Goal: Find specific page/section: Find specific page/section

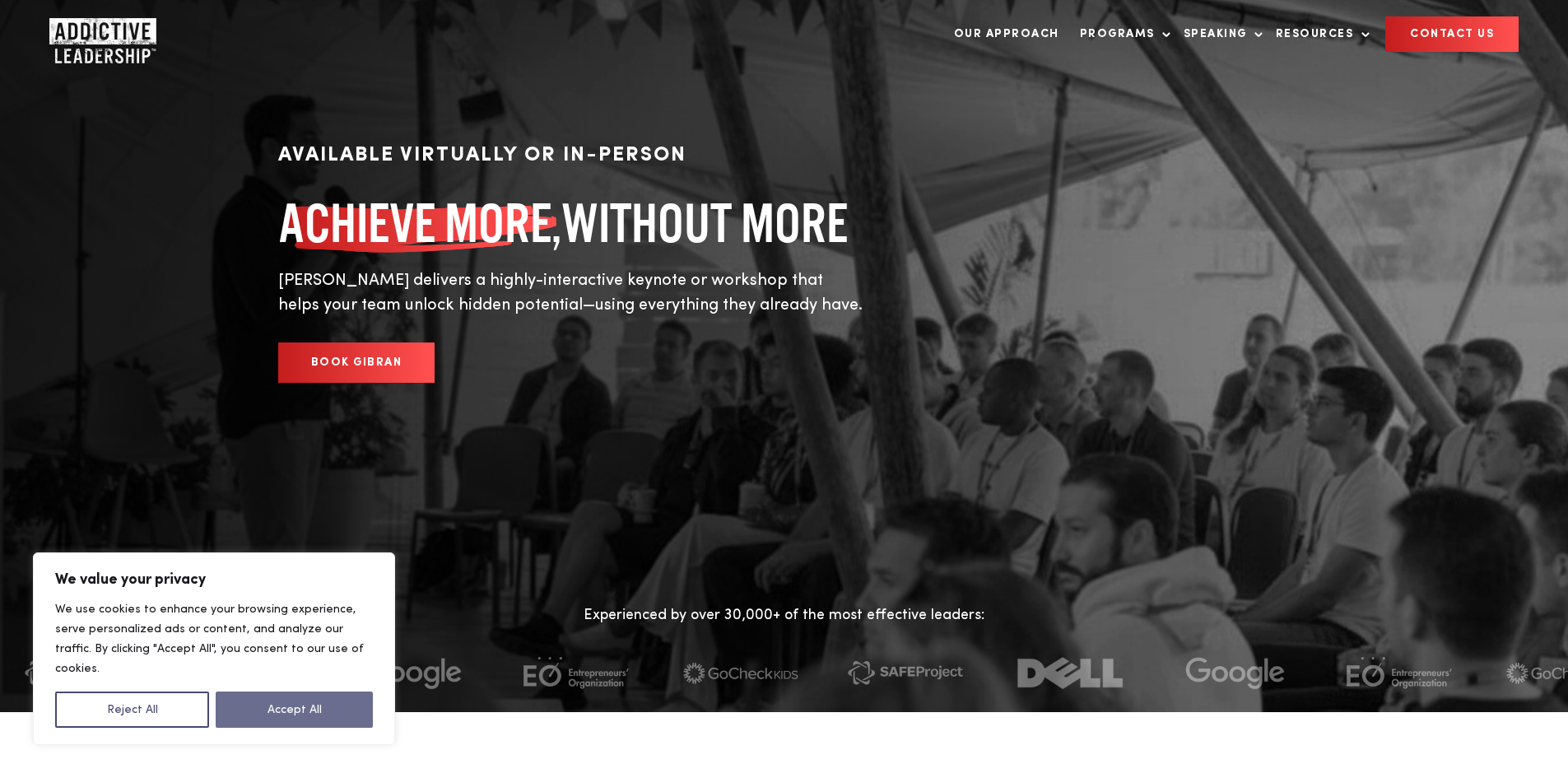
click at [257, 723] on button "Accept All" at bounding box center [294, 710] width 158 height 36
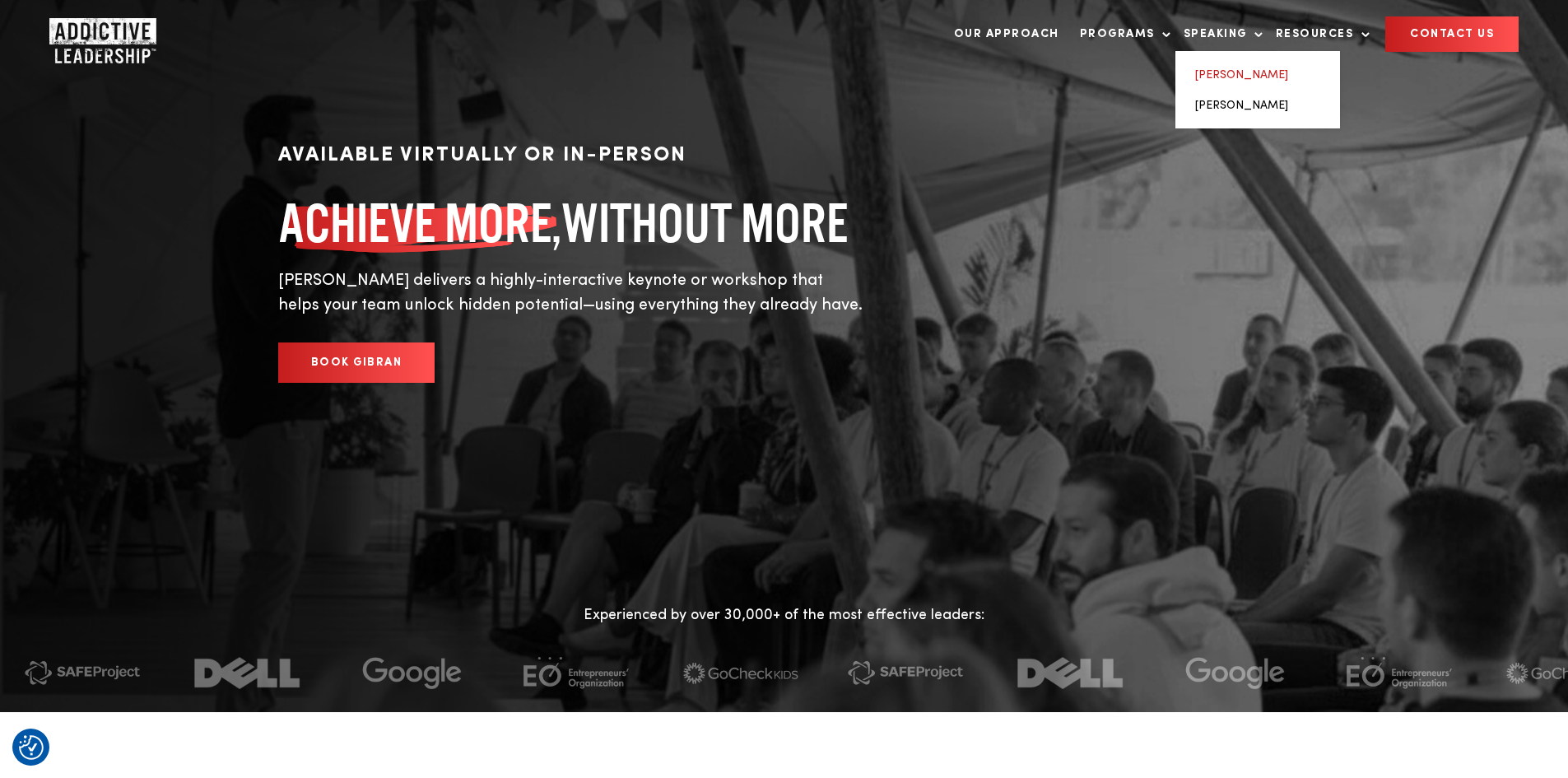
click at [1222, 70] on link "[PERSON_NAME]" at bounding box center [1241, 75] width 93 height 11
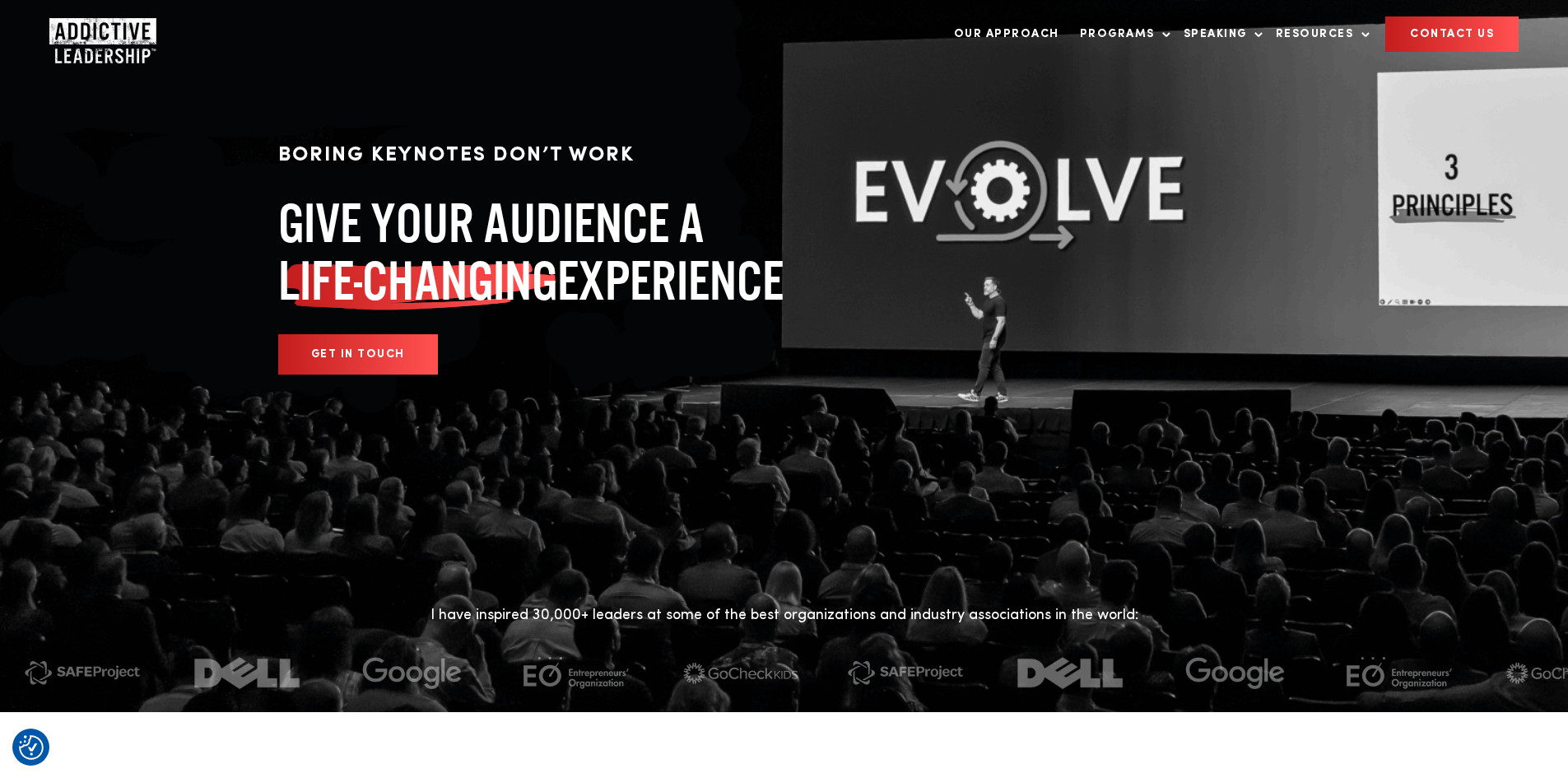
click at [686, 170] on p "BORING KEYNOTES DON’T WORK" at bounding box center [570, 155] width 585 height 32
